Goal: Task Accomplishment & Management: Manage account settings

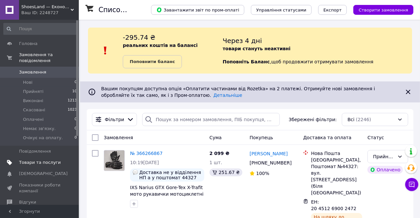
click at [46, 160] on span "Товари та послуги" at bounding box center [40, 163] width 42 height 6
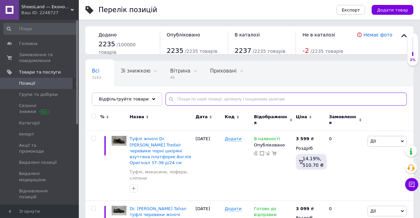
paste input "Reebok Classic Workout"
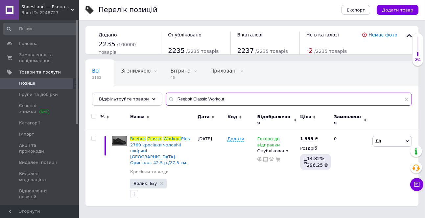
type input "Reebok Classic Workout"
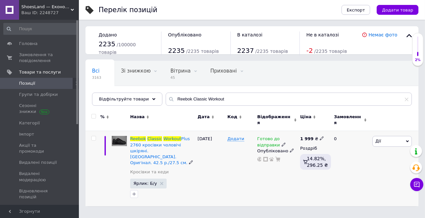
click at [268, 136] on span "Готово до відправки" at bounding box center [268, 142] width 23 height 13
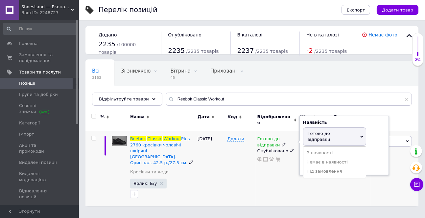
click at [313, 158] on li "Немає в наявності" at bounding box center [334, 162] width 62 height 9
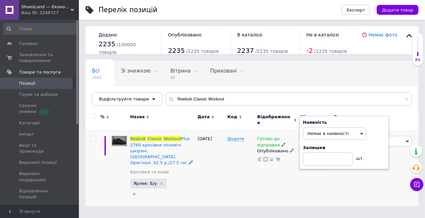
click at [232, 160] on div "Додати" at bounding box center [241, 168] width 30 height 75
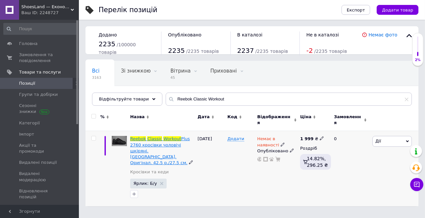
click at [170, 142] on span "Plus 2760 кросівки чоловічі шкіряні. [GEOGRAPHIC_DATA]. Оригінал. 42.5 р./27.5 …" at bounding box center [160, 150] width 60 height 29
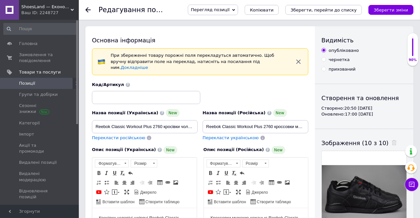
click at [342, 61] on div "чернетка" at bounding box center [339, 60] width 21 height 6
click at [326, 61] on input "чернетка" at bounding box center [324, 59] width 4 height 4
radio input "true"
click at [393, 9] on icon "Зберегти зміни" at bounding box center [391, 10] width 35 height 5
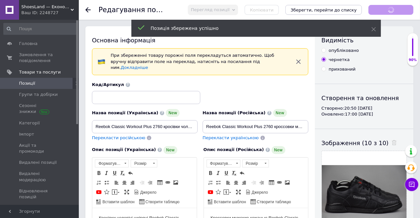
click at [85, 7] on icon at bounding box center [87, 9] width 5 height 5
